Goal: Information Seeking & Learning: Learn about a topic

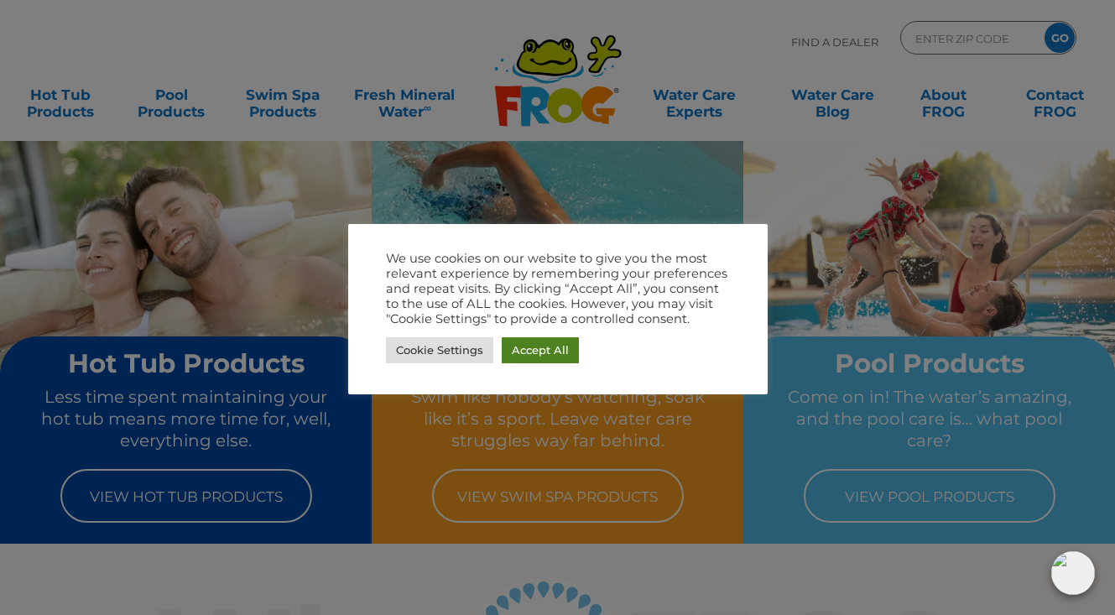
click at [552, 352] on link "Accept All" at bounding box center [540, 350] width 77 height 26
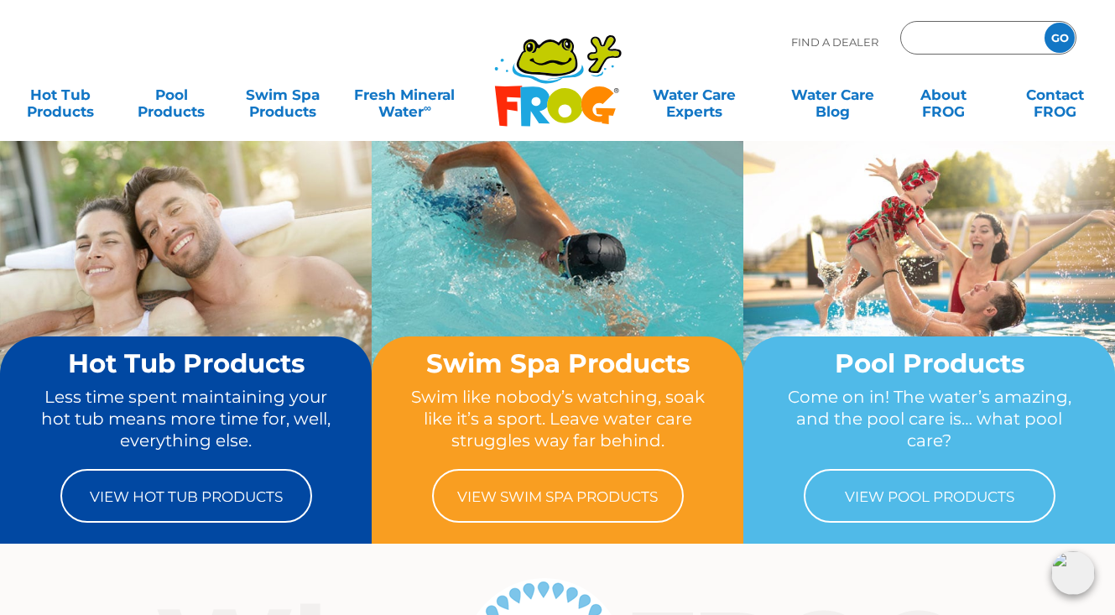
click at [952, 39] on input "Zip Code Form" at bounding box center [970, 38] width 113 height 24
click at [949, 41] on input "Zip Code Form" at bounding box center [970, 38] width 113 height 24
type input "ease"
click at [1060, 38] on input "GO" at bounding box center [1060, 38] width 30 height 30
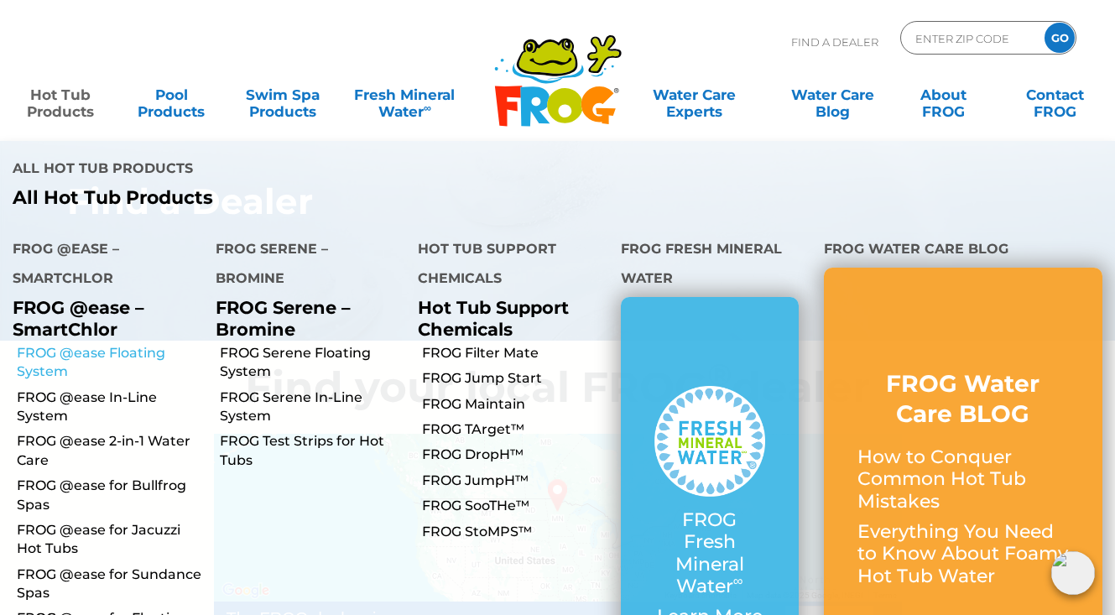
click at [86, 344] on link "FROG @ease Floating System" at bounding box center [110, 363] width 186 height 38
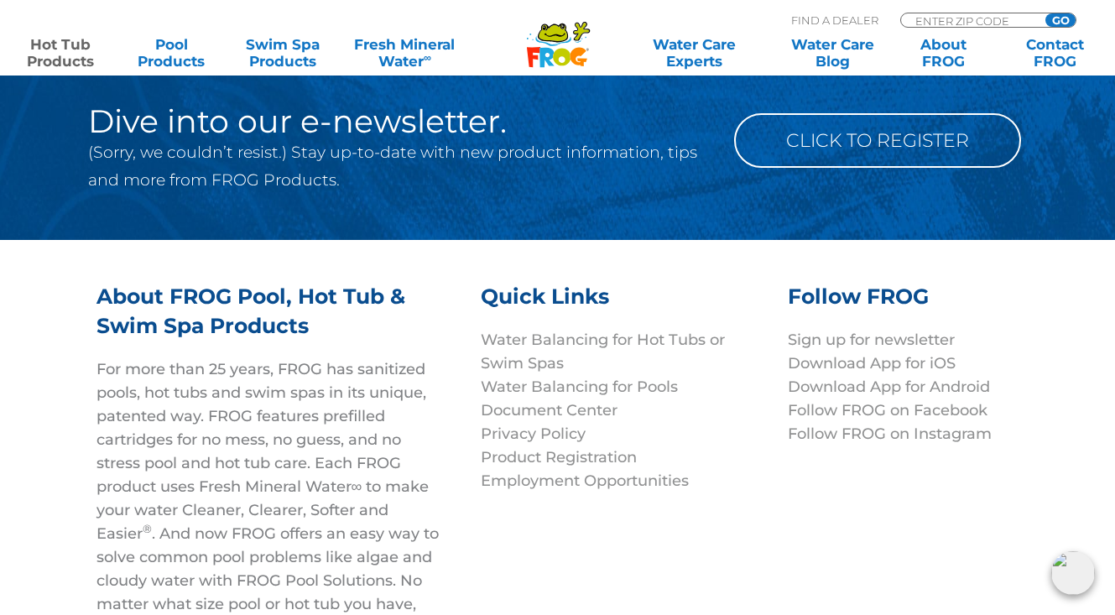
scroll to position [5394, 0]
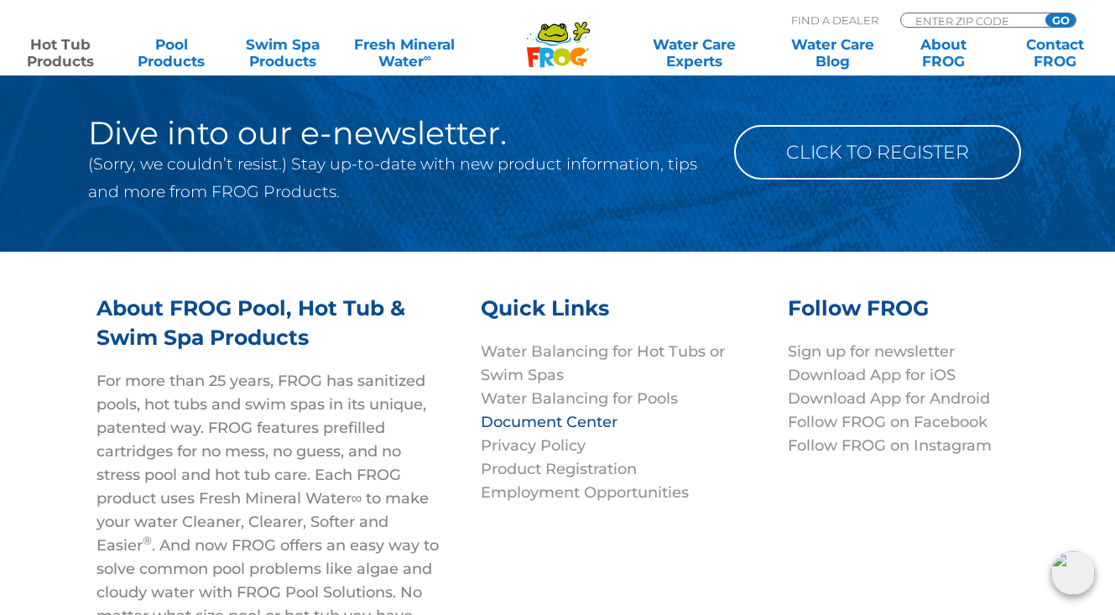
click at [589, 413] on link "Document Center" at bounding box center [549, 422] width 137 height 18
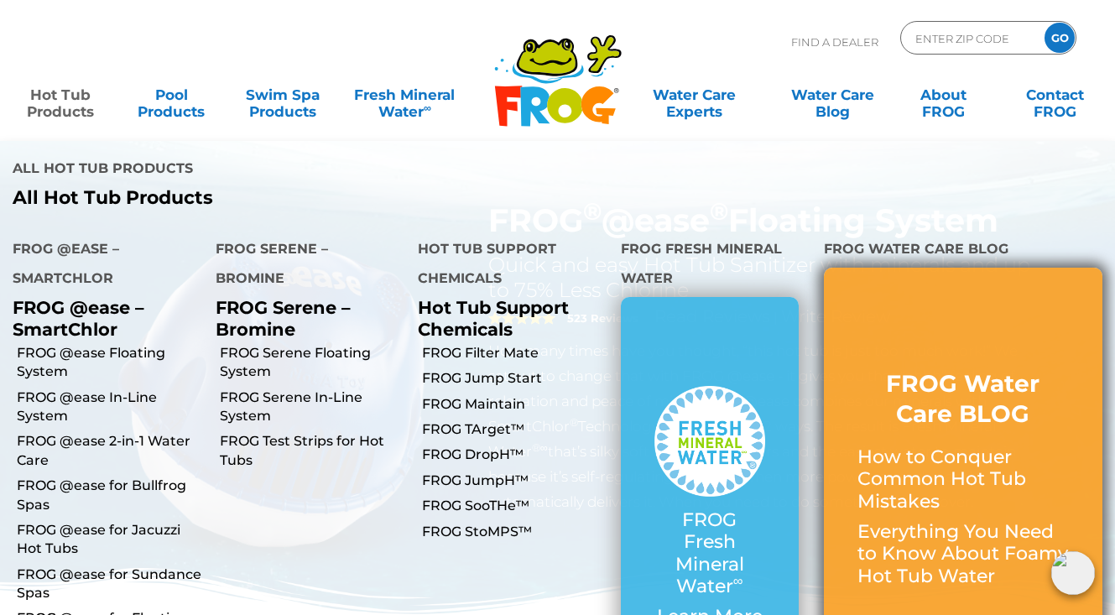
click at [964, 446] on p "How to Conquer Common Hot Tub Mistakes" at bounding box center [963, 479] width 211 height 66
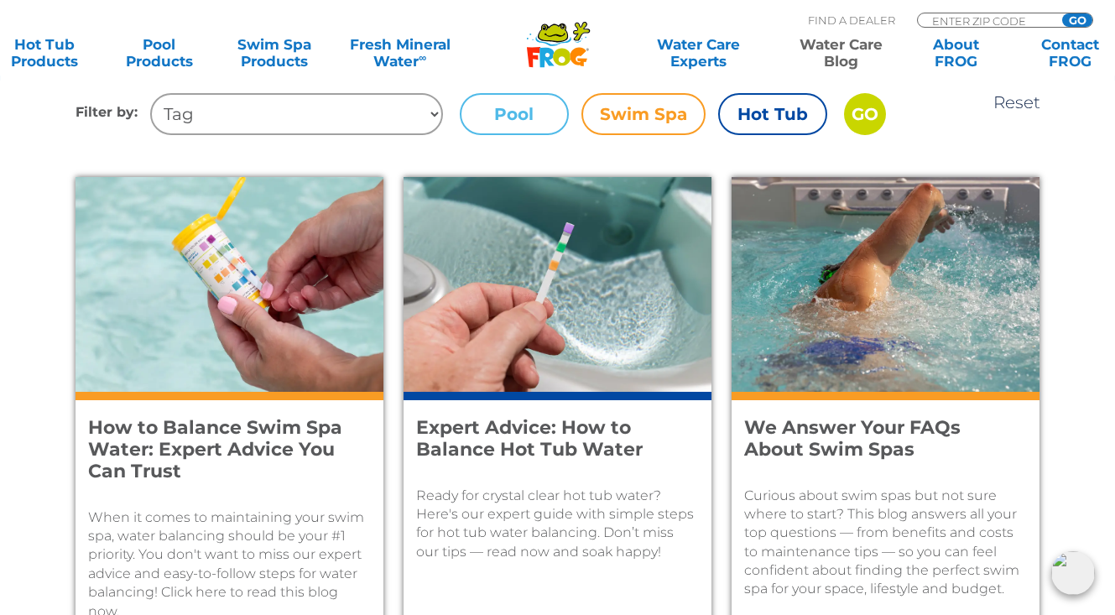
scroll to position [606, 0]
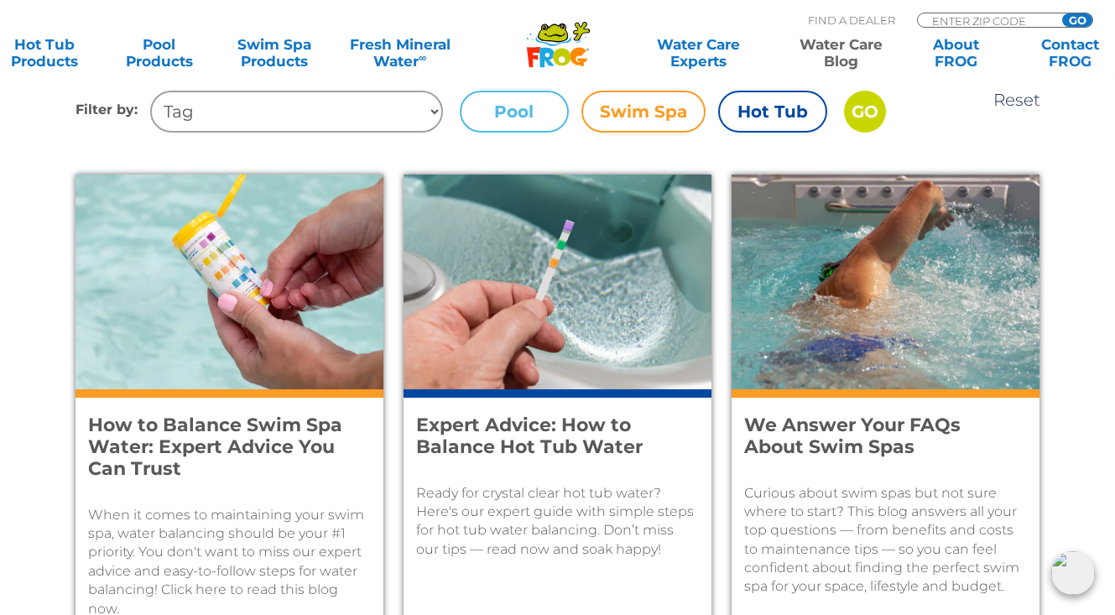
click at [757, 114] on label "Hot Tub" at bounding box center [772, 112] width 109 height 42
click at [0, 0] on input "Hot Tub" at bounding box center [0, 0] width 0 height 0
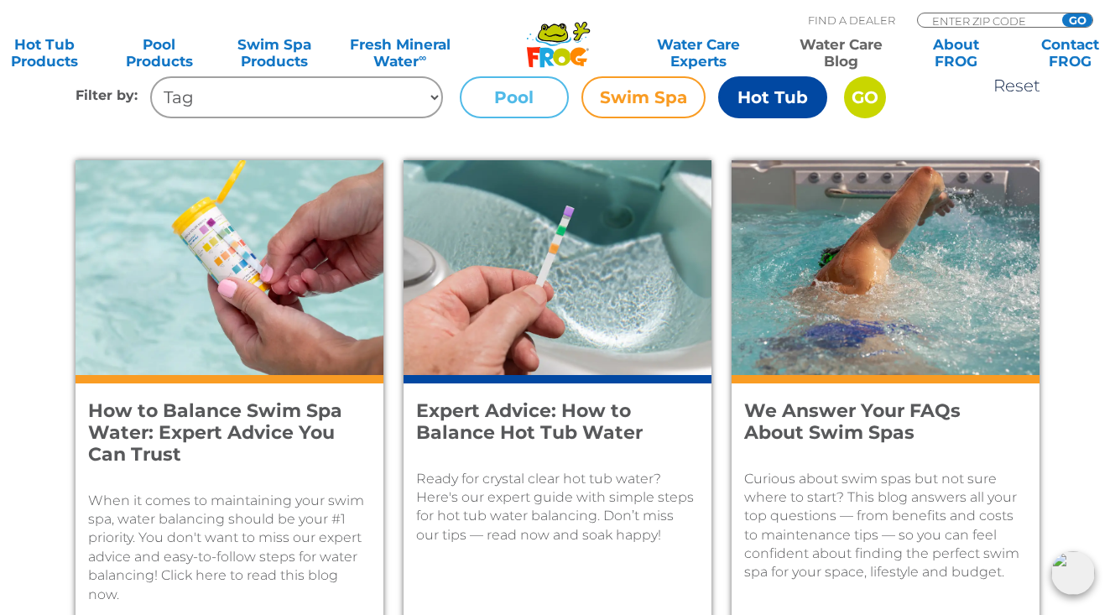
scroll to position [637, 0]
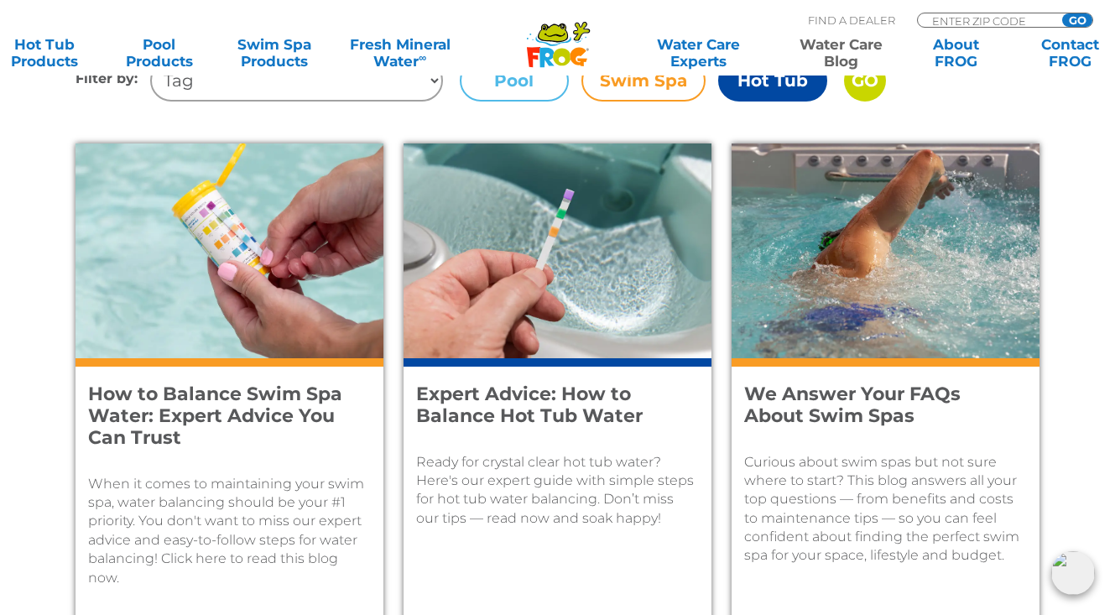
click at [558, 422] on h4 "Expert Advice: How to Balance Hot Tub Water" at bounding box center [546, 405] width 260 height 44
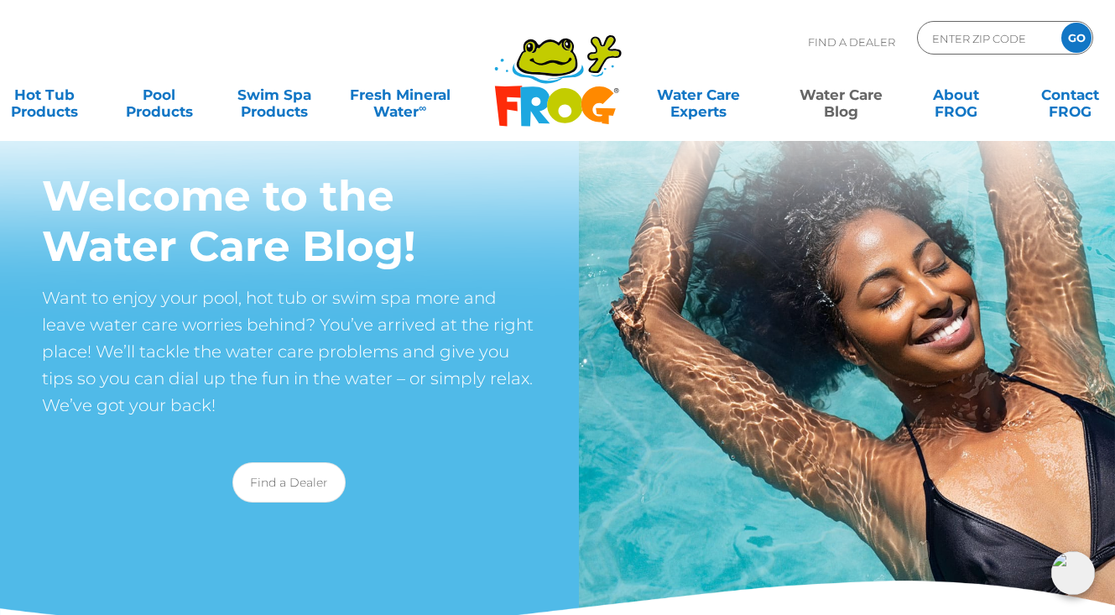
scroll to position [0, 0]
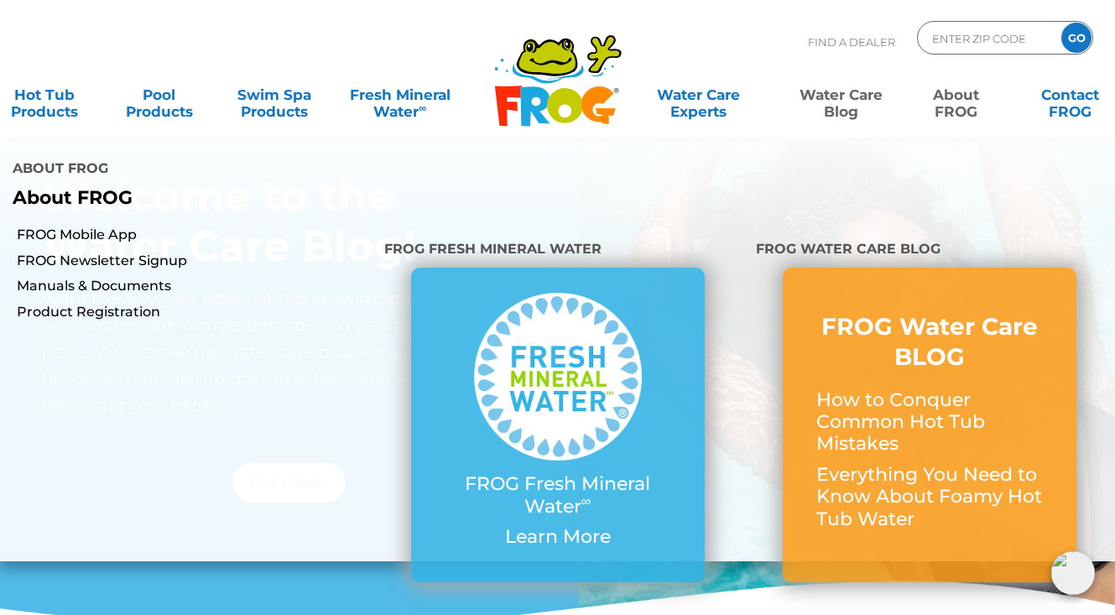
click at [958, 112] on link "About FROG" at bounding box center [955, 95] width 89 height 34
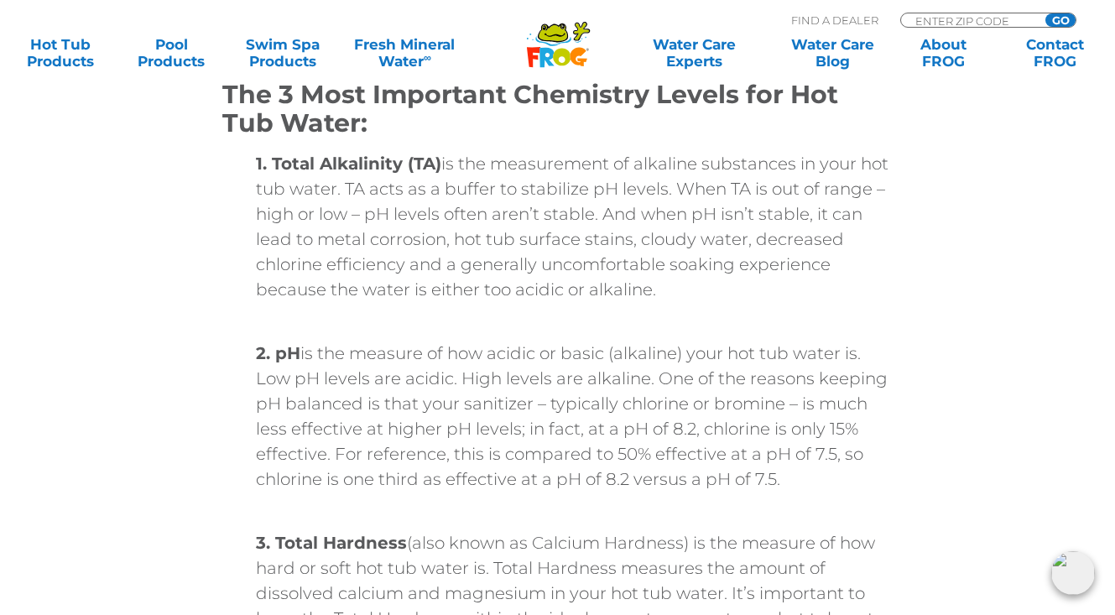
scroll to position [1118, 0]
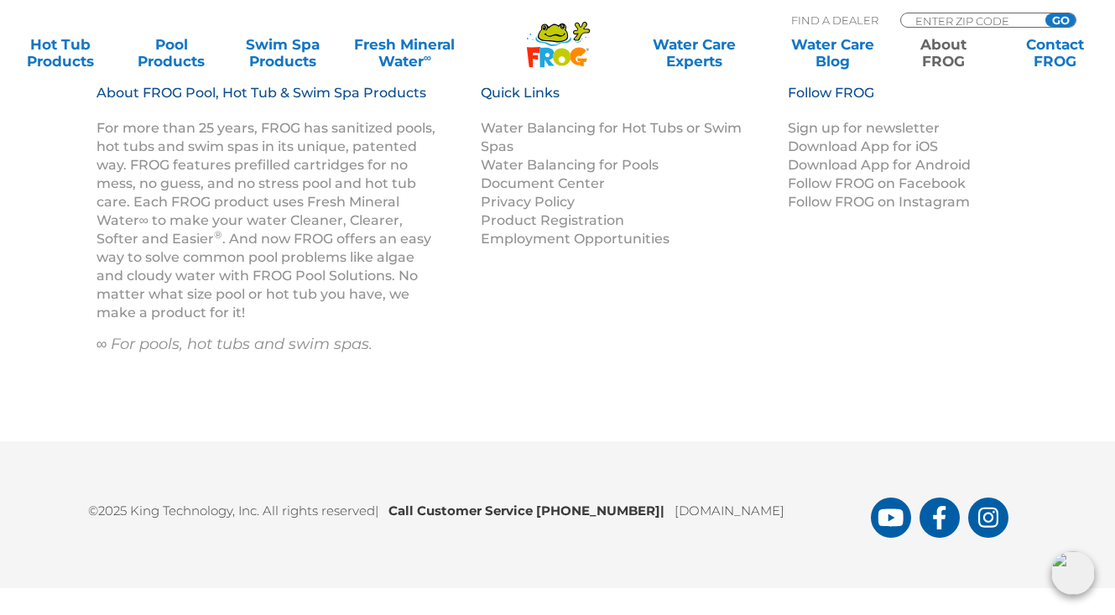
scroll to position [3038, 0]
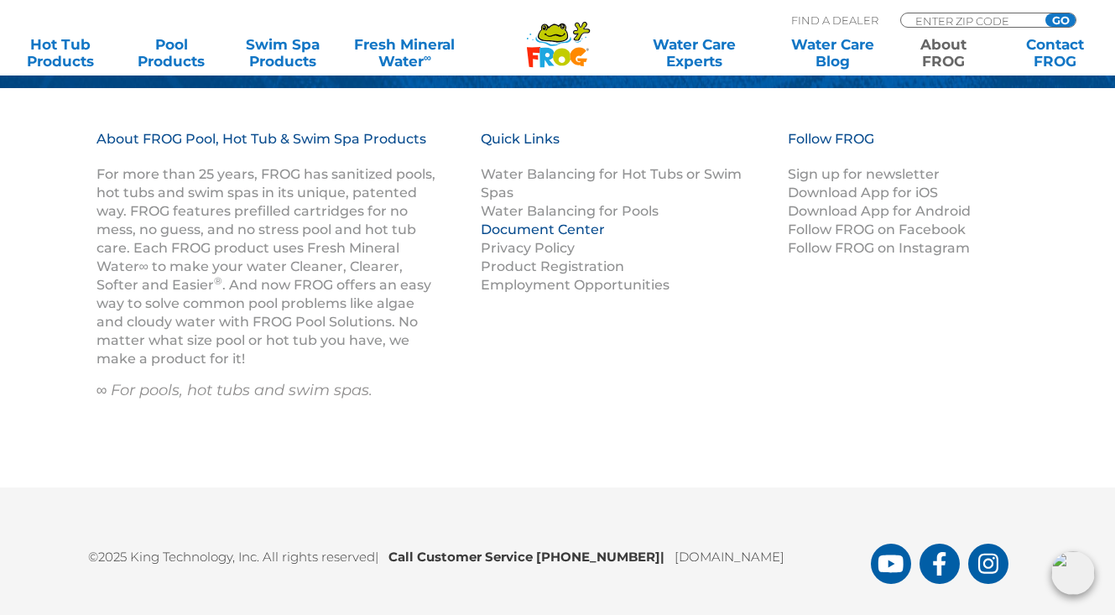
click at [577, 229] on link "Document Center" at bounding box center [543, 230] width 124 height 16
